Goal: Transaction & Acquisition: Purchase product/service

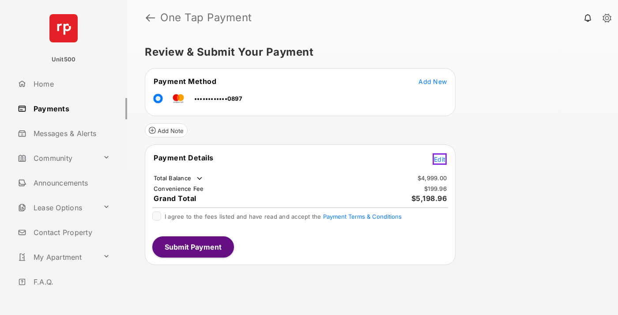
click at [441, 158] on span "Edit" at bounding box center [439, 159] width 11 height 8
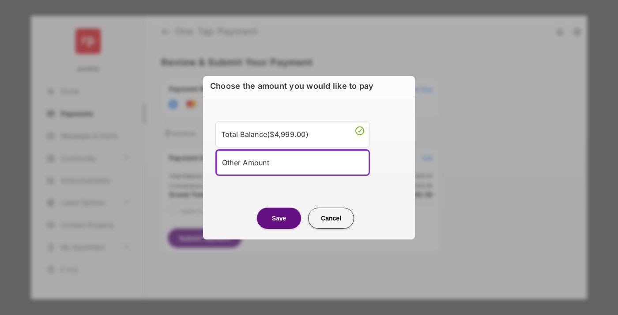
click at [293, 162] on div "Other Amount" at bounding box center [292, 162] width 141 height 13
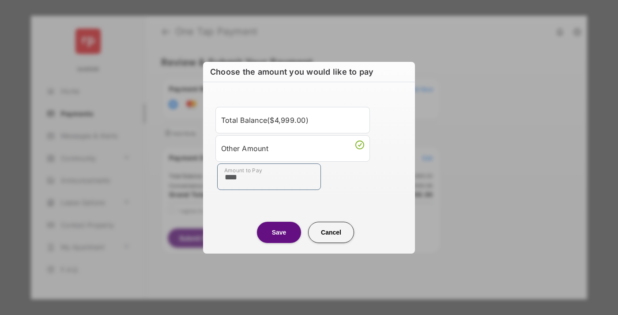
type input "****"
click at [279, 232] on button "Save" at bounding box center [279, 232] width 44 height 21
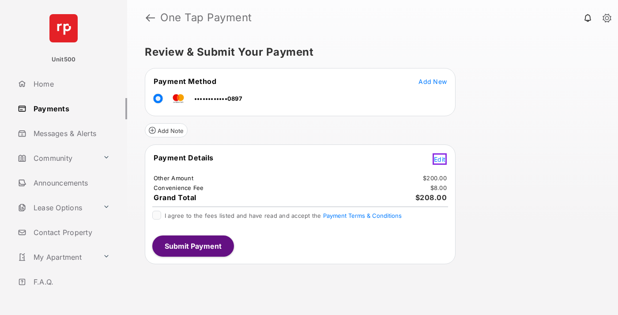
click at [441, 158] on span "Edit" at bounding box center [439, 159] width 11 height 8
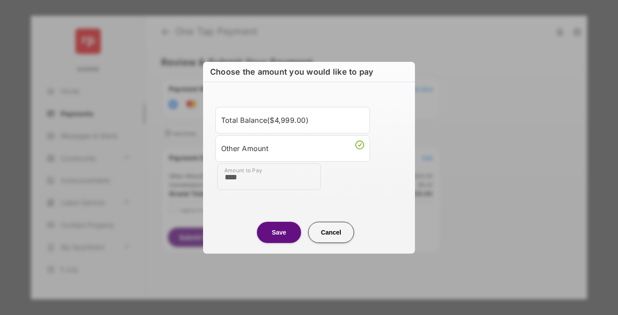
click at [279, 232] on button "Save" at bounding box center [279, 232] width 44 height 21
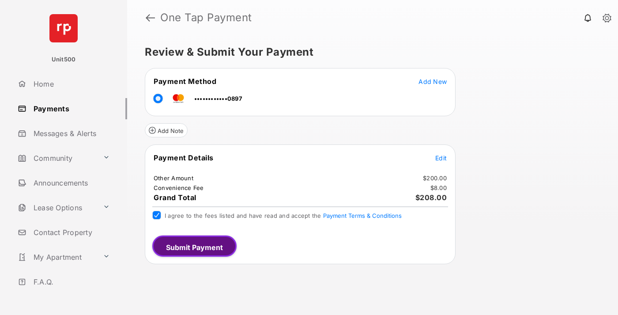
click at [192, 245] on button "Submit Payment" at bounding box center [194, 245] width 84 height 21
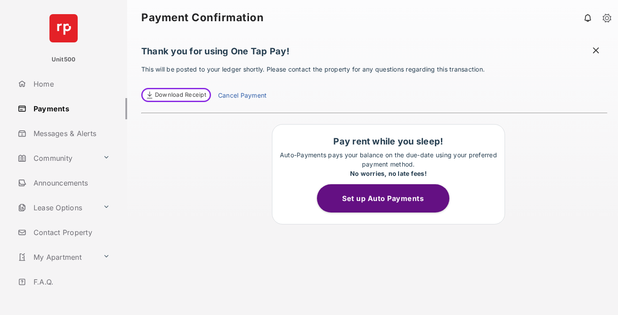
click at [175, 95] on span "Download Receipt" at bounding box center [180, 94] width 51 height 9
click at [596, 51] on span at bounding box center [594, 53] width 11 height 14
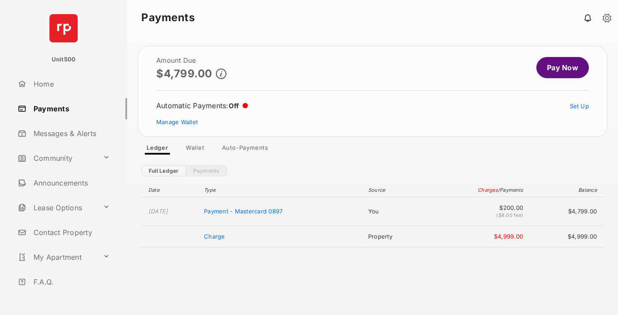
click at [177, 122] on link "Manage Wallet" at bounding box center [176, 121] width 41 height 7
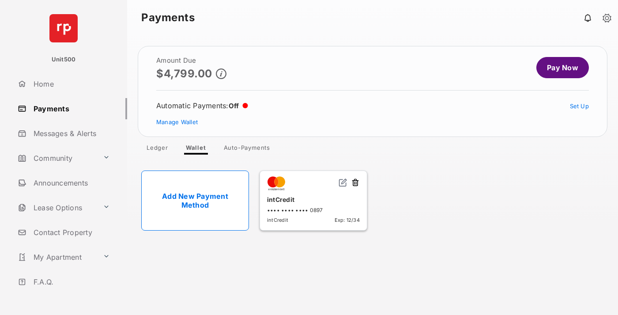
click at [355, 183] on button at bounding box center [355, 183] width 9 height 10
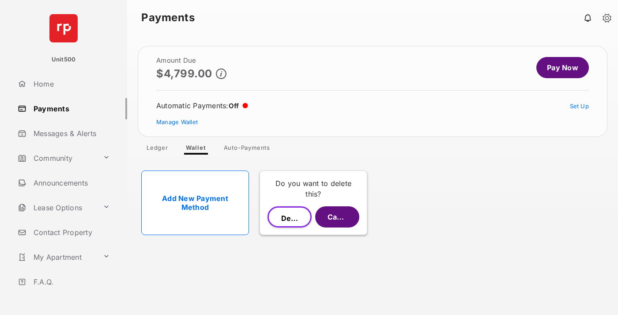
click at [289, 217] on button "Delete" at bounding box center [289, 216] width 44 height 21
